Goal: Navigation & Orientation: Find specific page/section

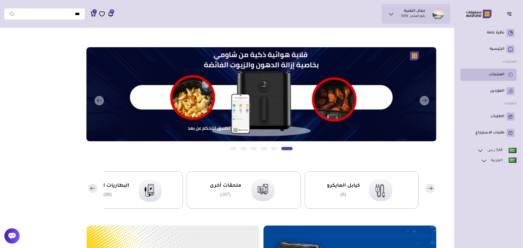
click at [503, 76] on p "المنتجات" at bounding box center [497, 74] width 16 height 5
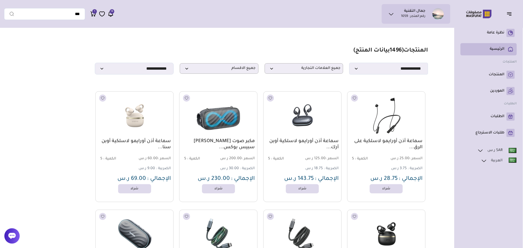
click at [501, 47] on p "الرئيسية" at bounding box center [497, 49] width 15 height 5
